Goal: Task Accomplishment & Management: Manage account settings

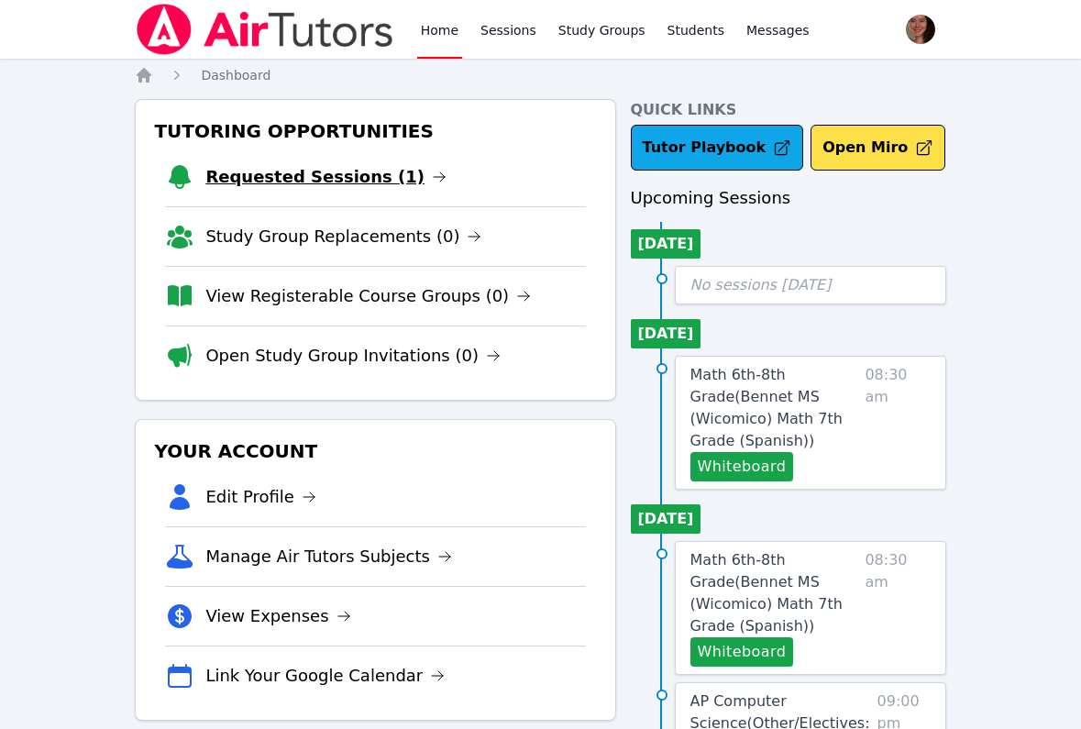
click at [308, 175] on link "Requested Sessions (1)" at bounding box center [325, 177] width 241 height 26
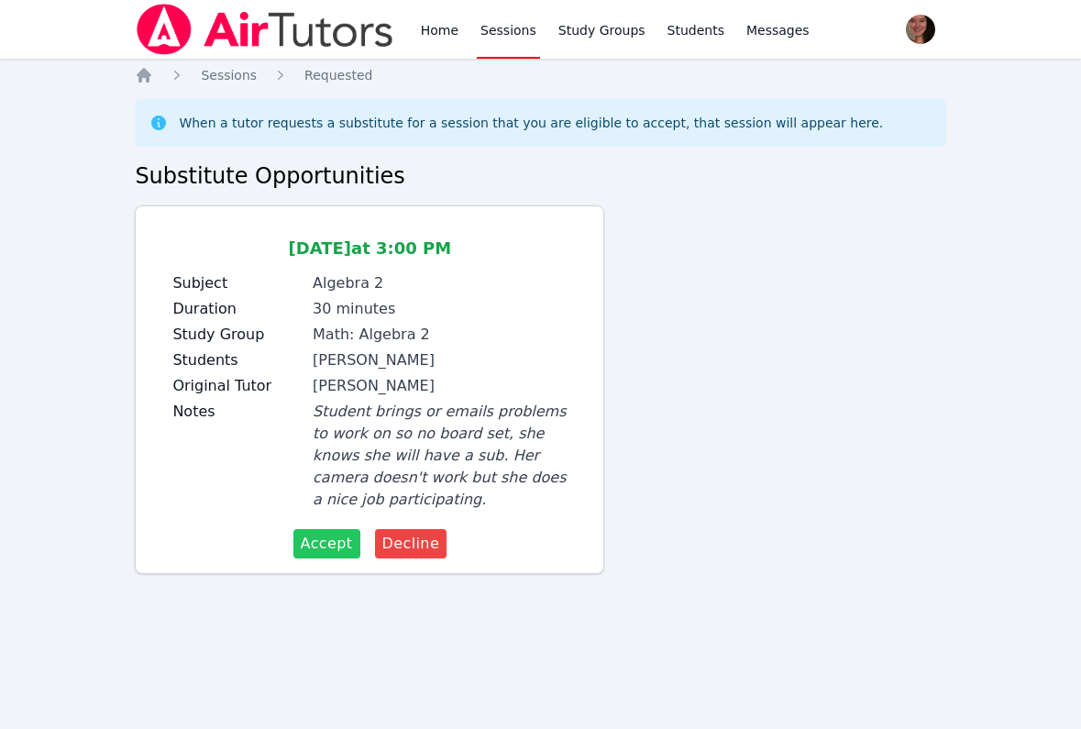
click at [325, 547] on span "Accept" at bounding box center [327, 544] width 52 height 22
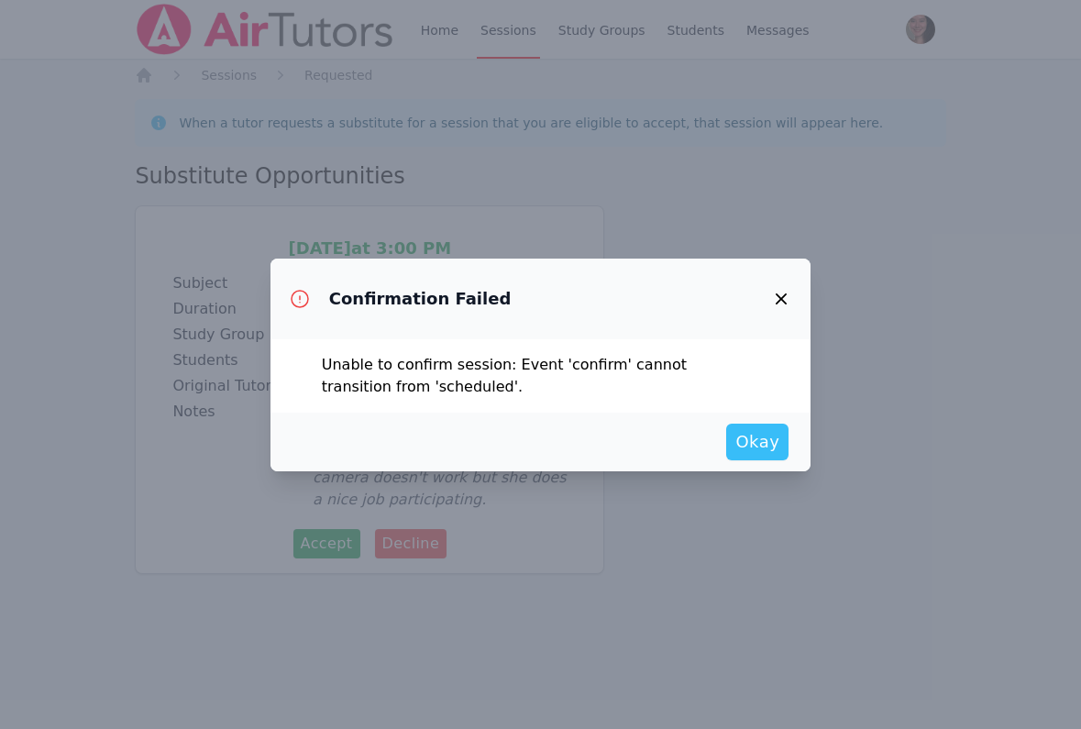
click at [746, 436] on span "Okay" at bounding box center [757, 442] width 44 height 26
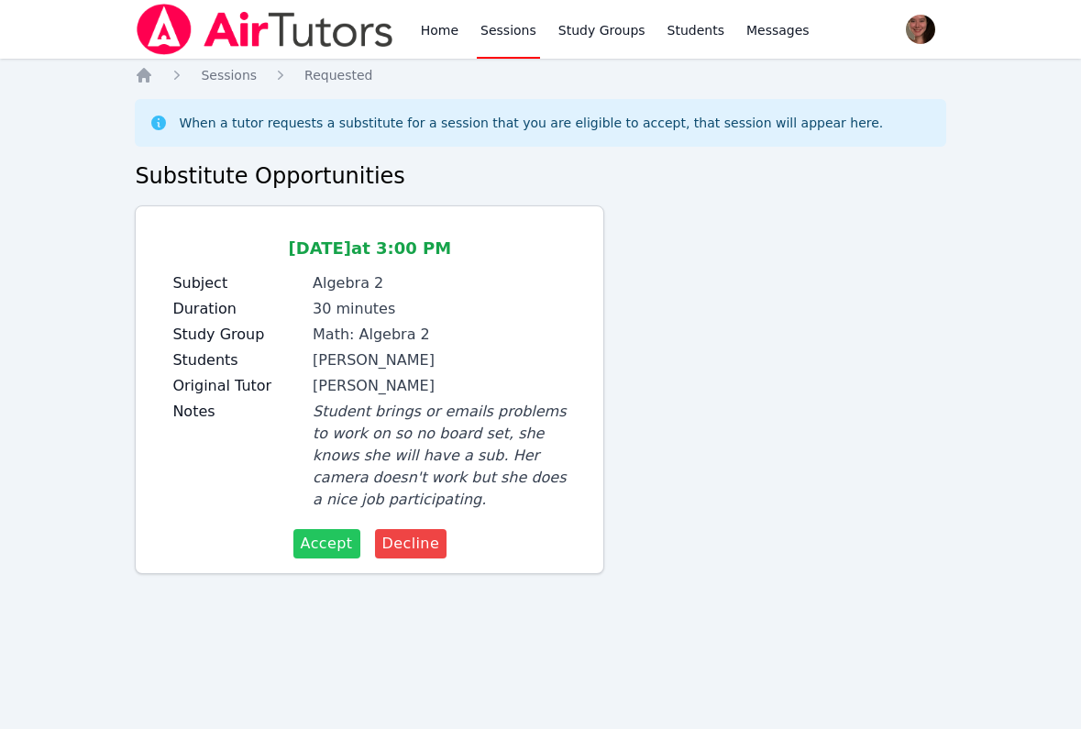
click at [314, 546] on span "Accept" at bounding box center [327, 544] width 52 height 22
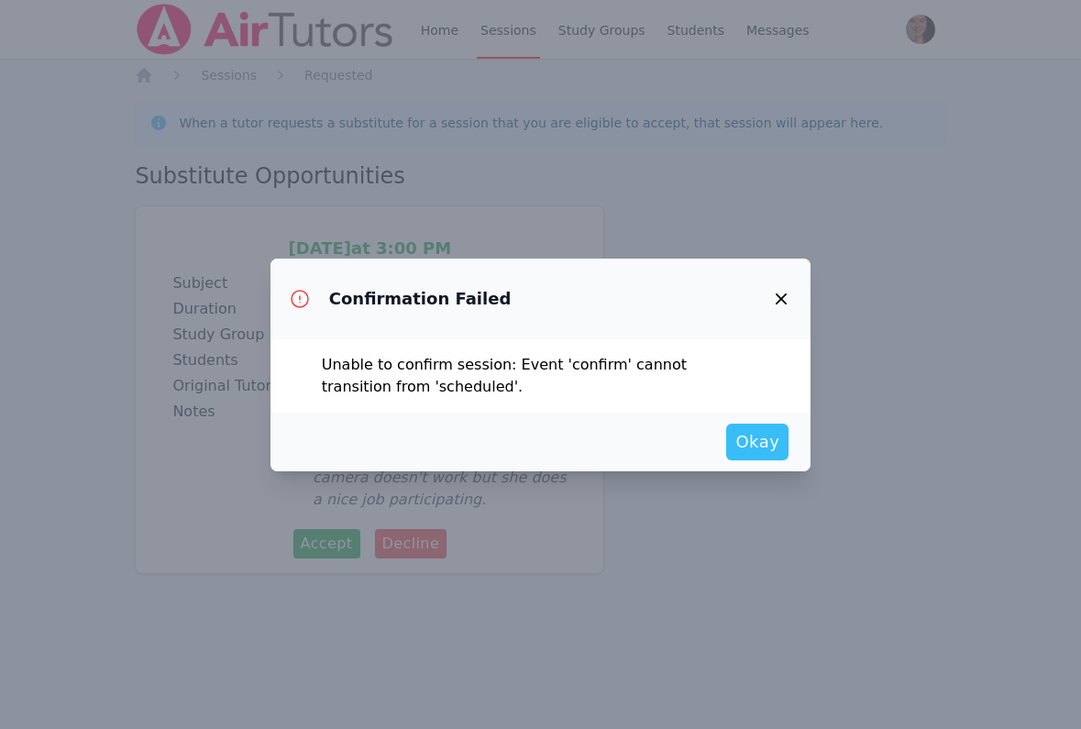
click at [759, 429] on span "Okay" at bounding box center [757, 442] width 44 height 26
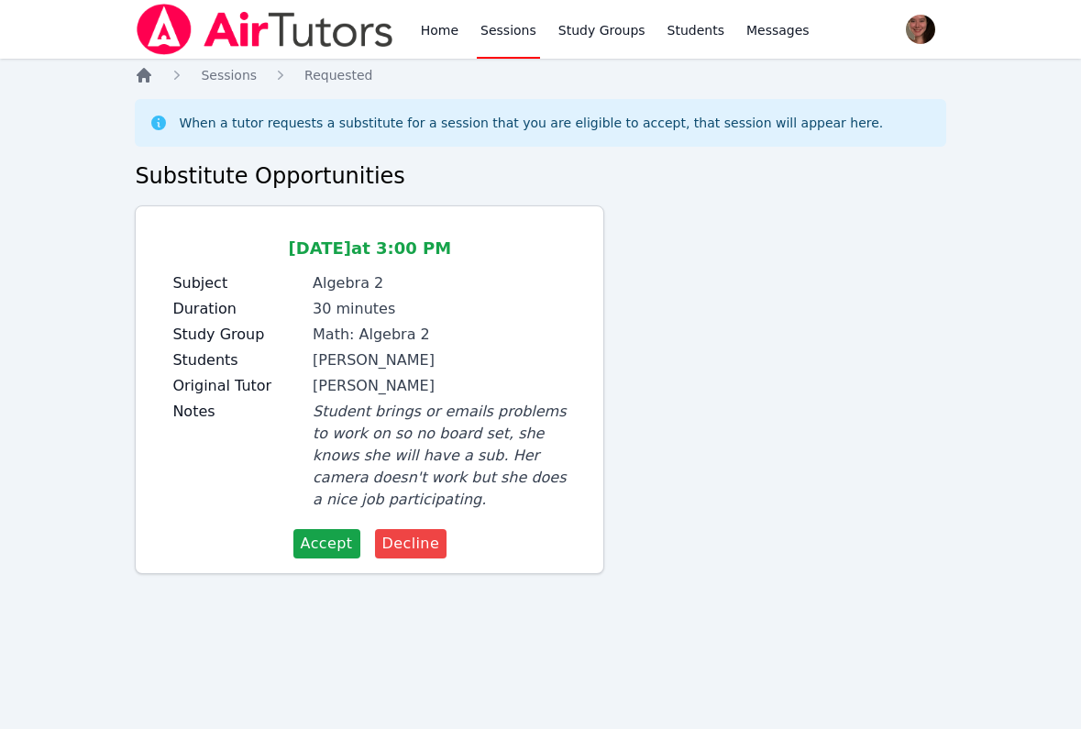
click at [141, 70] on icon "Breadcrumb" at bounding box center [144, 75] width 18 height 18
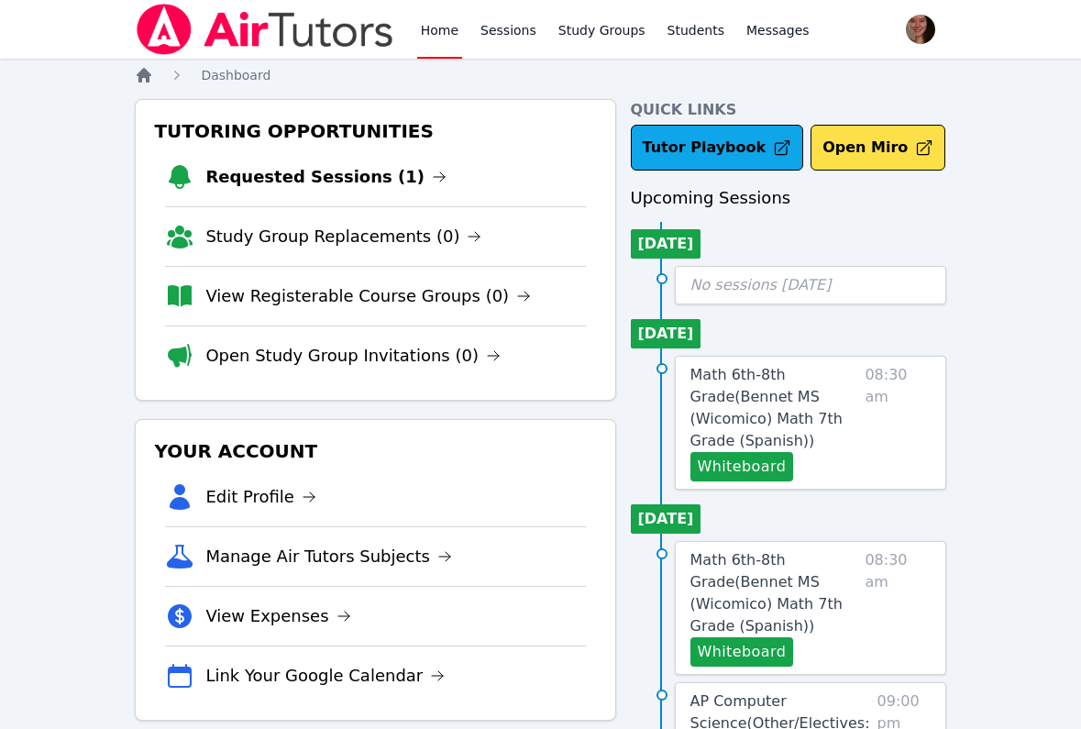
click at [140, 80] on icon "Breadcrumb" at bounding box center [144, 75] width 15 height 15
click at [274, 182] on link "Requested Sessions (1)" at bounding box center [325, 177] width 241 height 26
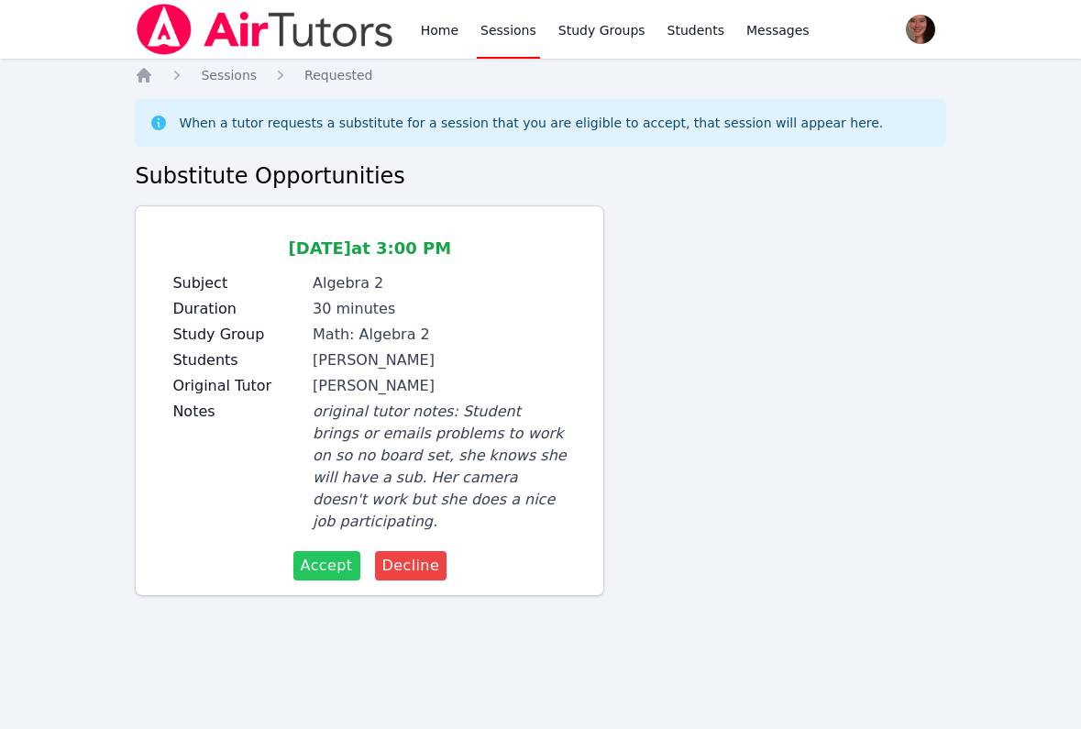
click at [338, 555] on span "Accept" at bounding box center [327, 566] width 52 height 22
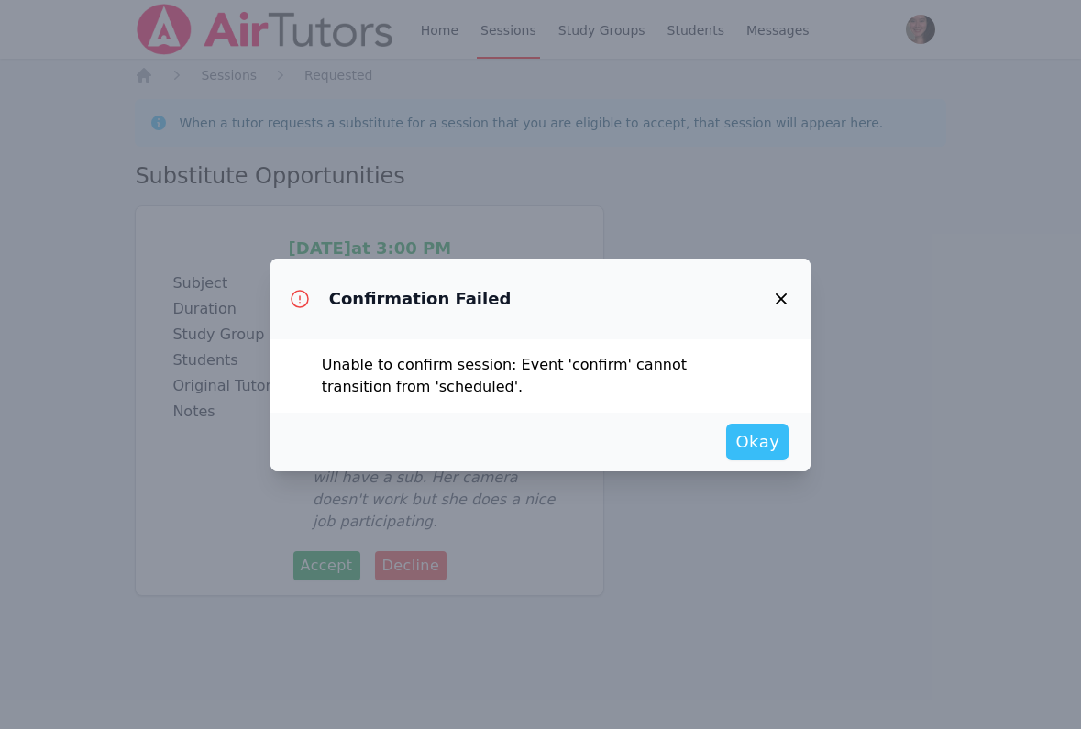
click at [732, 445] on button "Okay" at bounding box center [757, 442] width 62 height 37
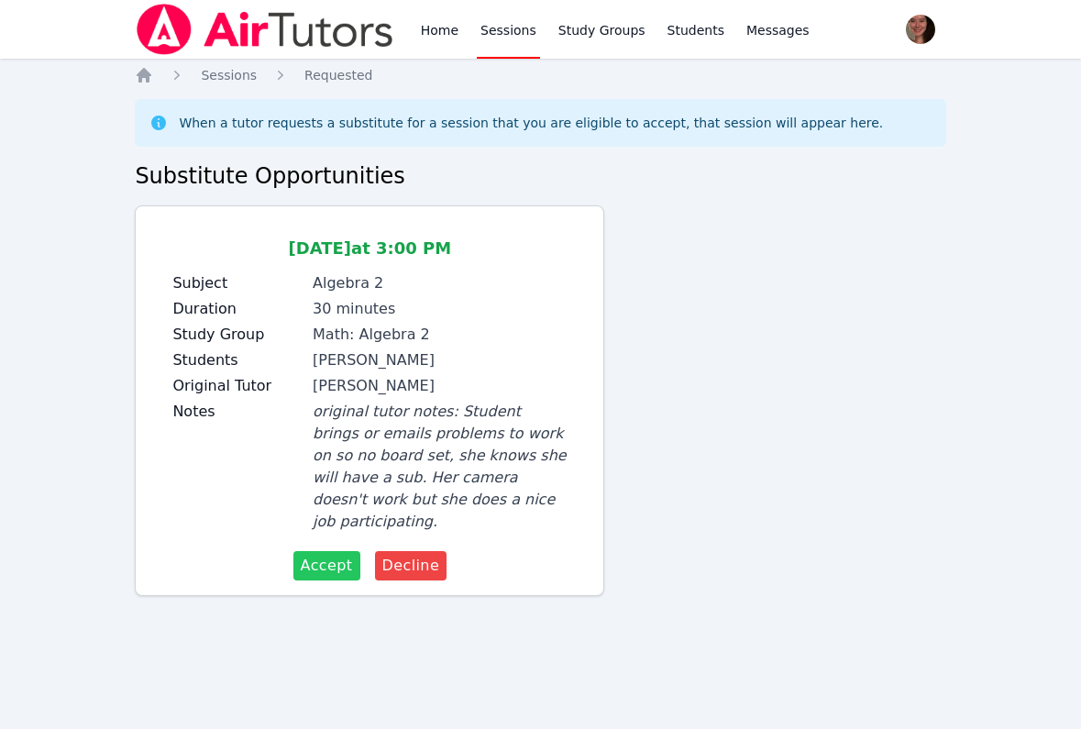
click at [302, 551] on button "Accept" at bounding box center [326, 565] width 67 height 29
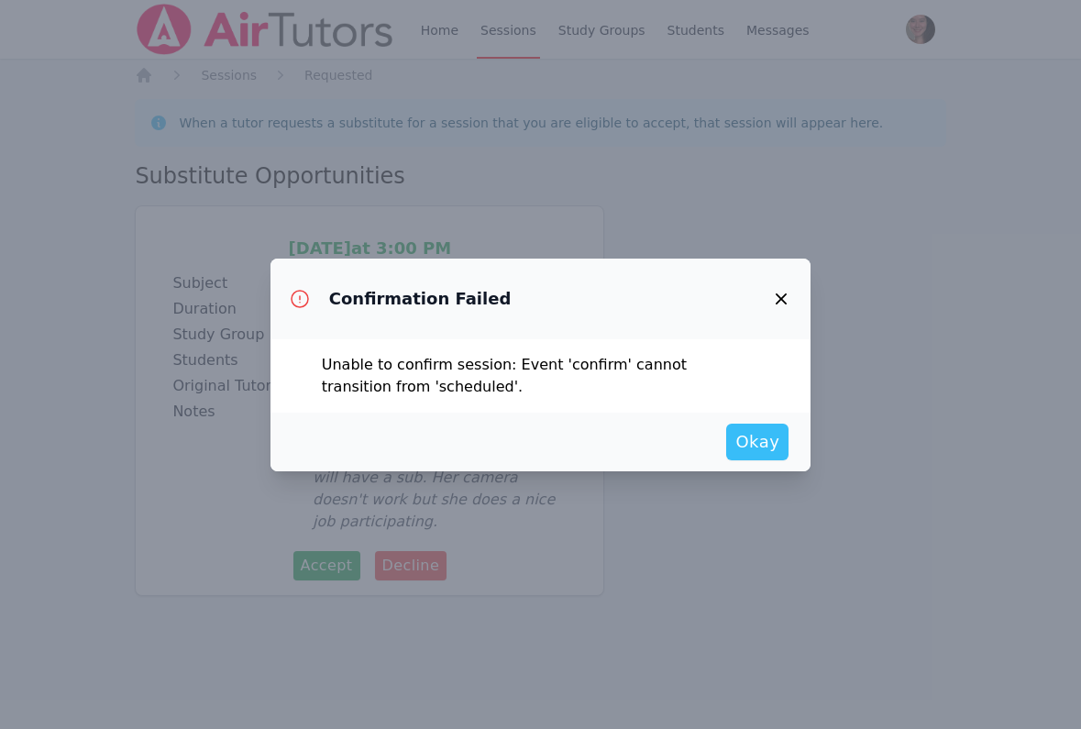
click at [759, 437] on span "Okay" at bounding box center [757, 442] width 44 height 26
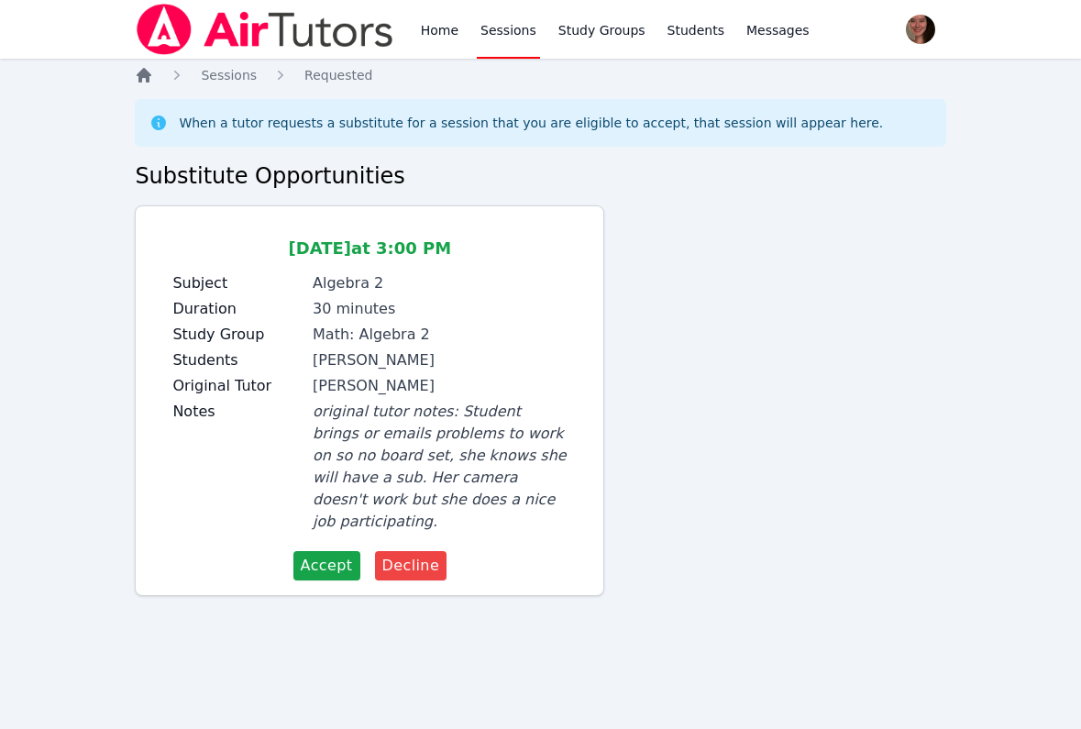
click at [146, 73] on icon "Breadcrumb" at bounding box center [144, 75] width 15 height 15
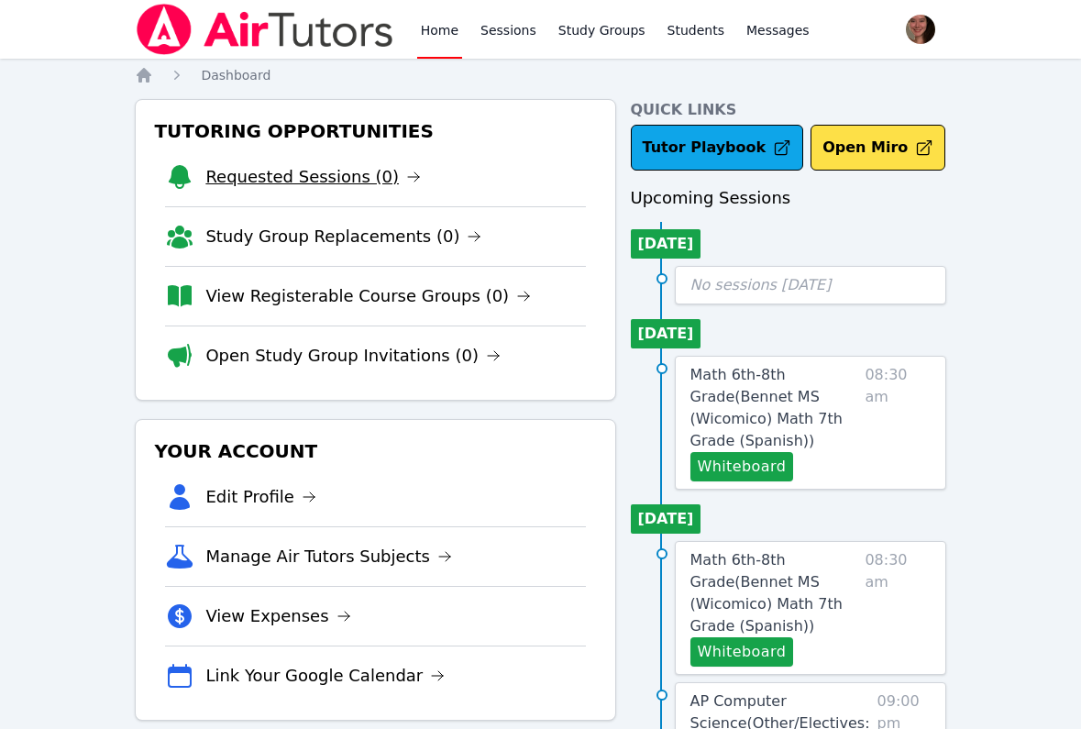
click at [272, 183] on link "Requested Sessions (0)" at bounding box center [313, 177] width 216 height 26
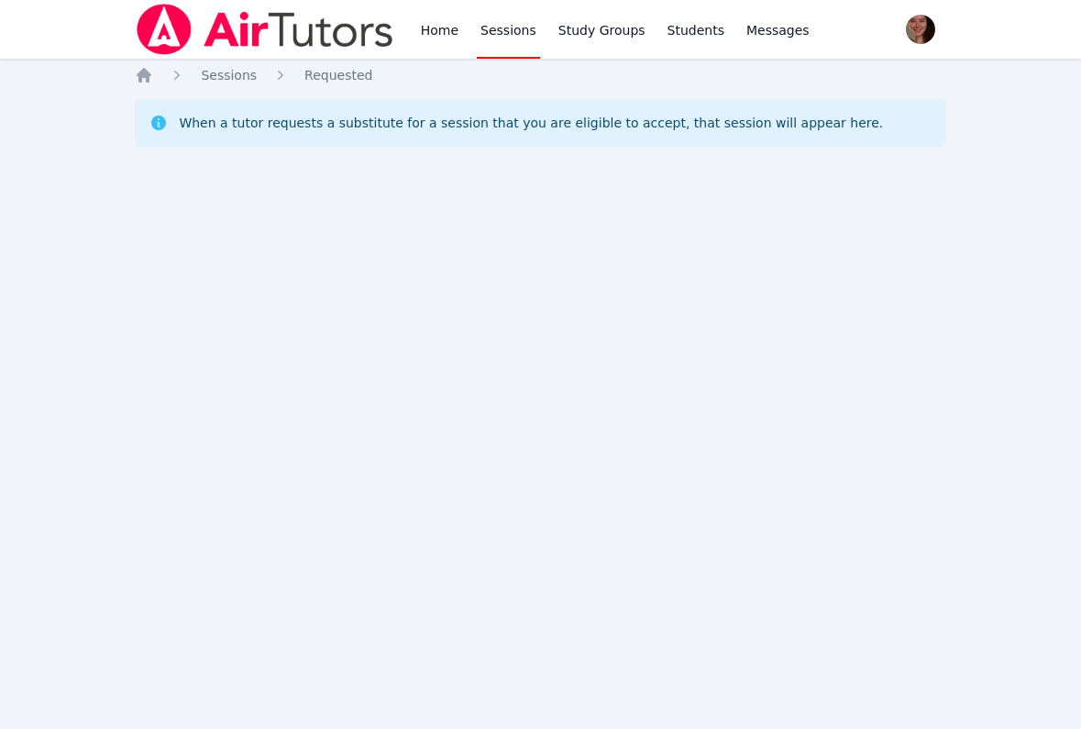
click at [156, 75] on ol "Home Sessions Requested" at bounding box center [254, 75] width 238 height 18
click at [149, 75] on icon "Breadcrumb" at bounding box center [144, 75] width 15 height 15
